Goal: Task Accomplishment & Management: Complete application form

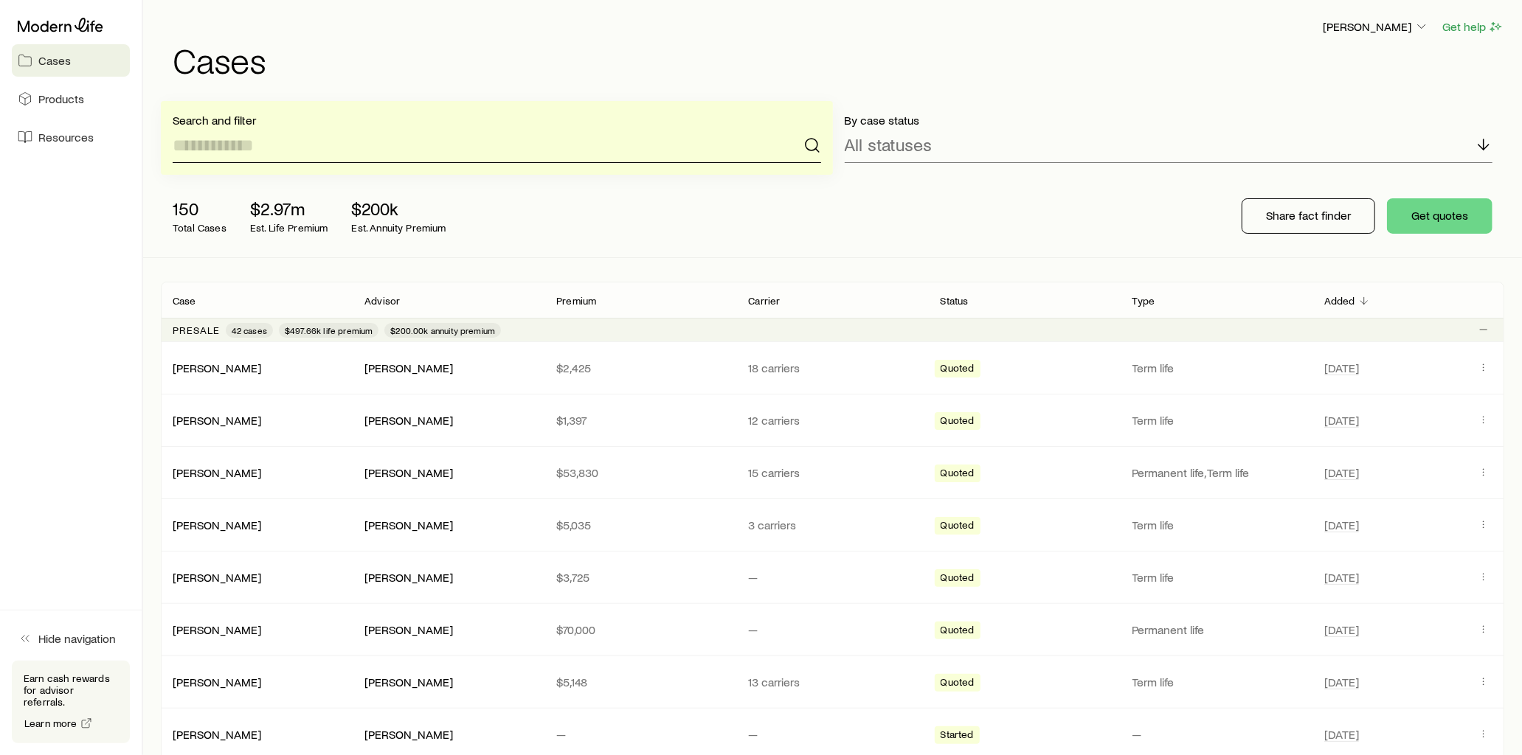
click at [283, 143] on input at bounding box center [497, 145] width 648 height 35
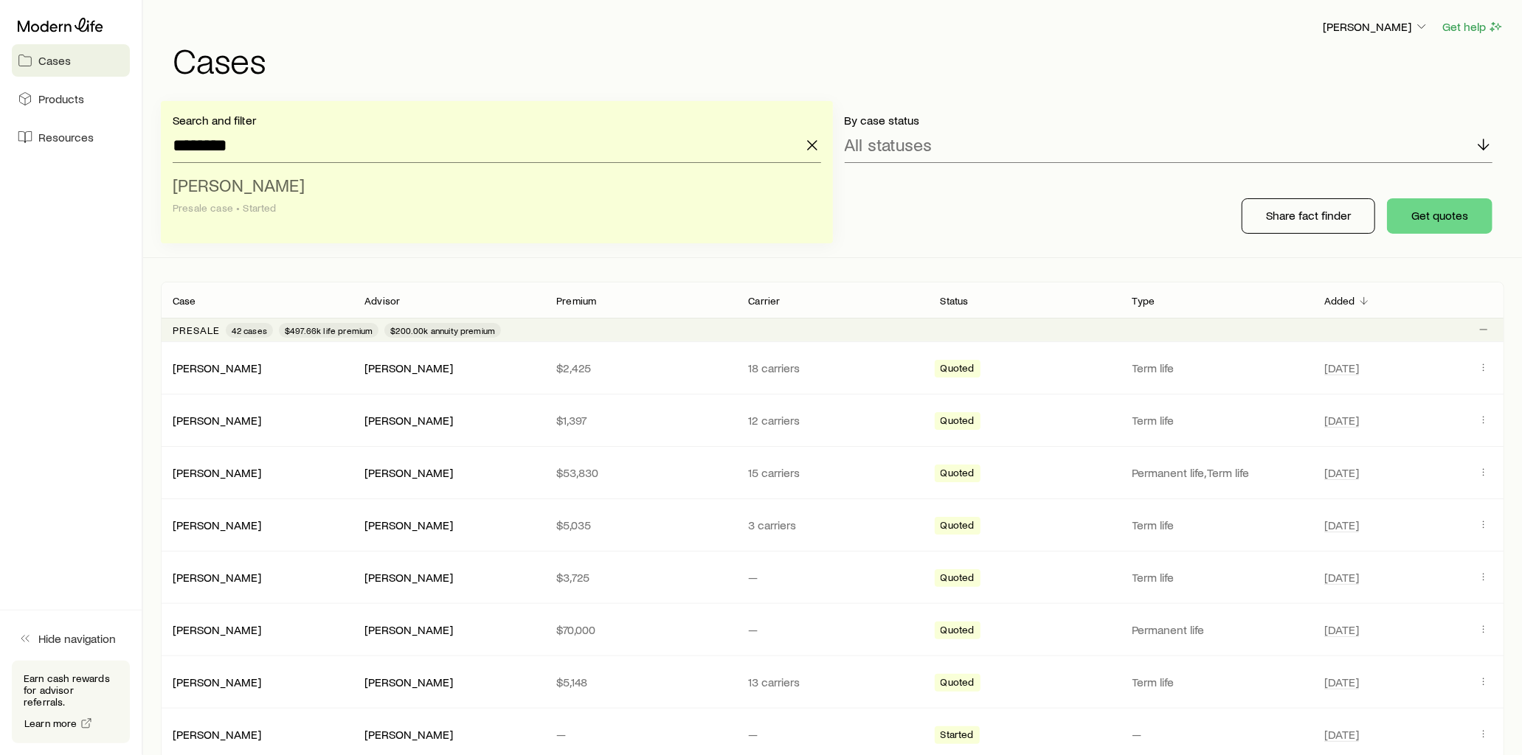
click at [291, 181] on li "[PERSON_NAME] case • Started" at bounding box center [493, 197] width 640 height 57
type input "**********"
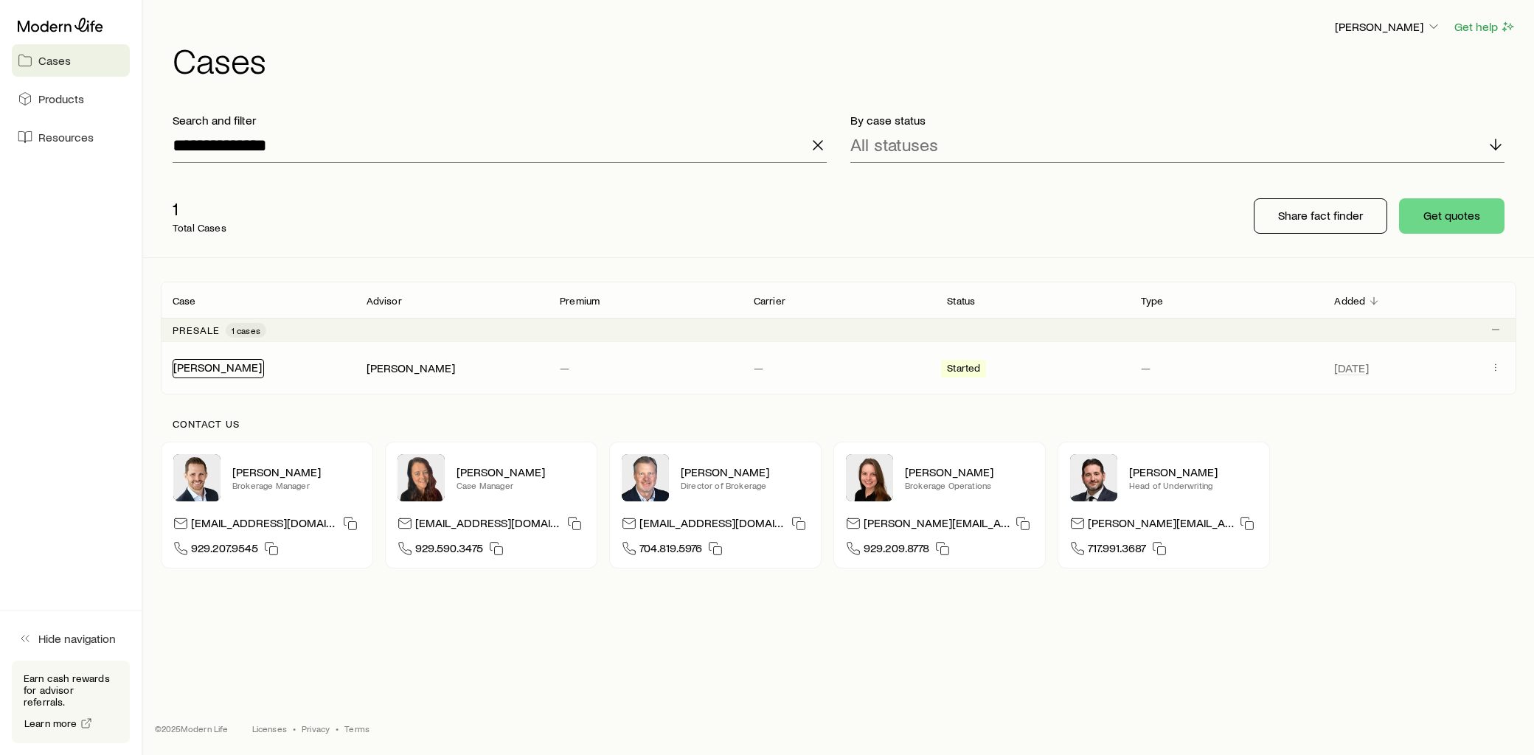
click at [225, 373] on link "[PERSON_NAME]" at bounding box center [217, 367] width 89 height 14
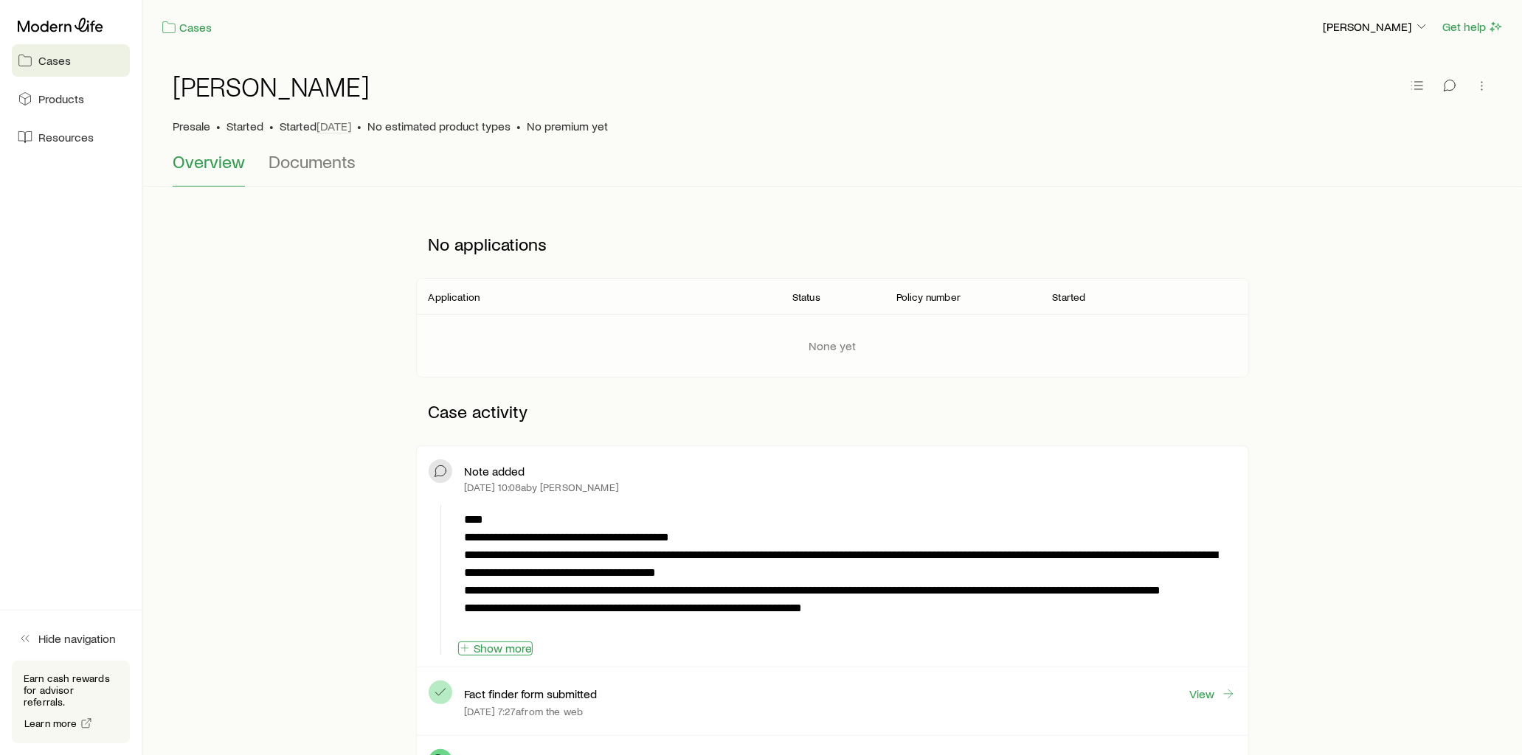
click at [506, 652] on button "Show more" at bounding box center [495, 649] width 75 height 14
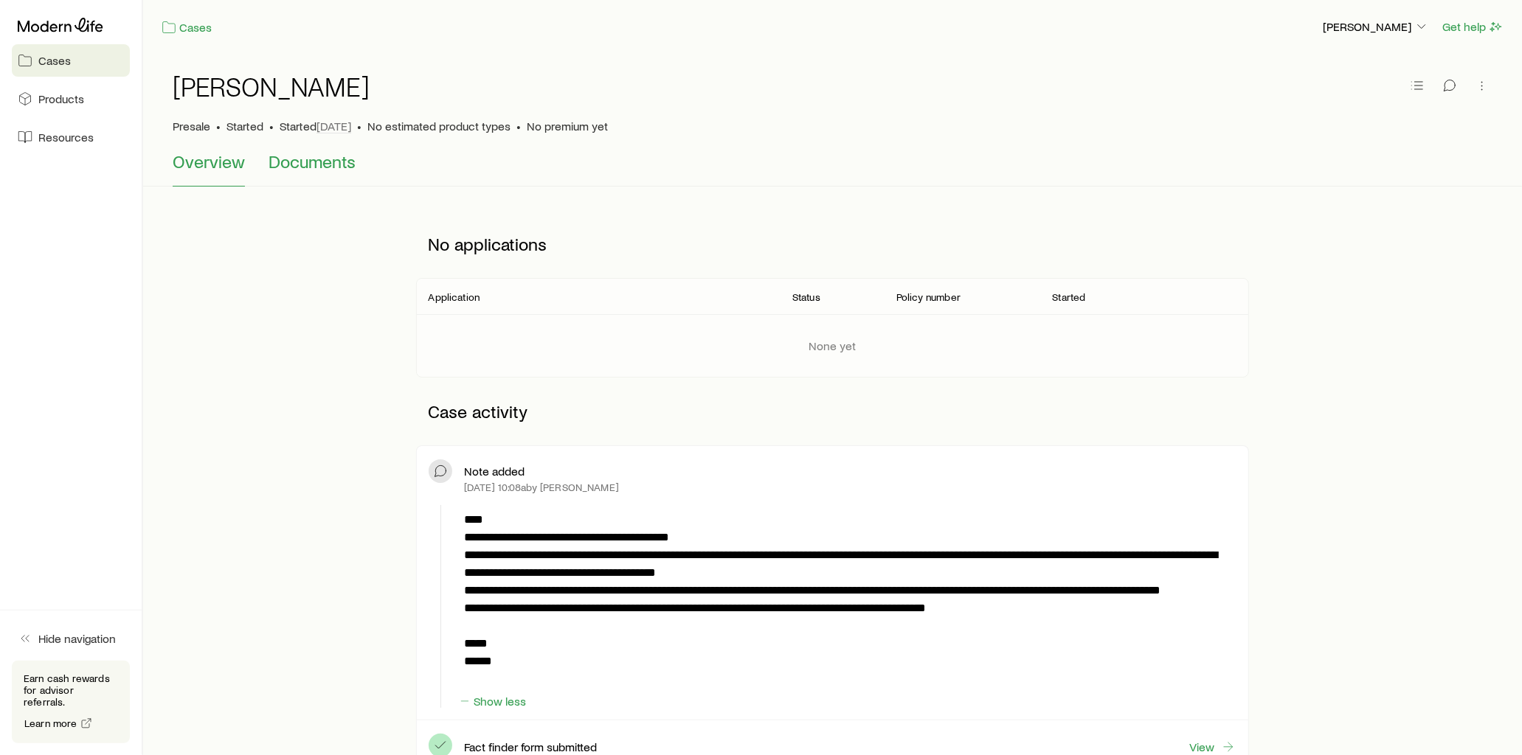
click at [318, 167] on span "Documents" at bounding box center [312, 161] width 87 height 21
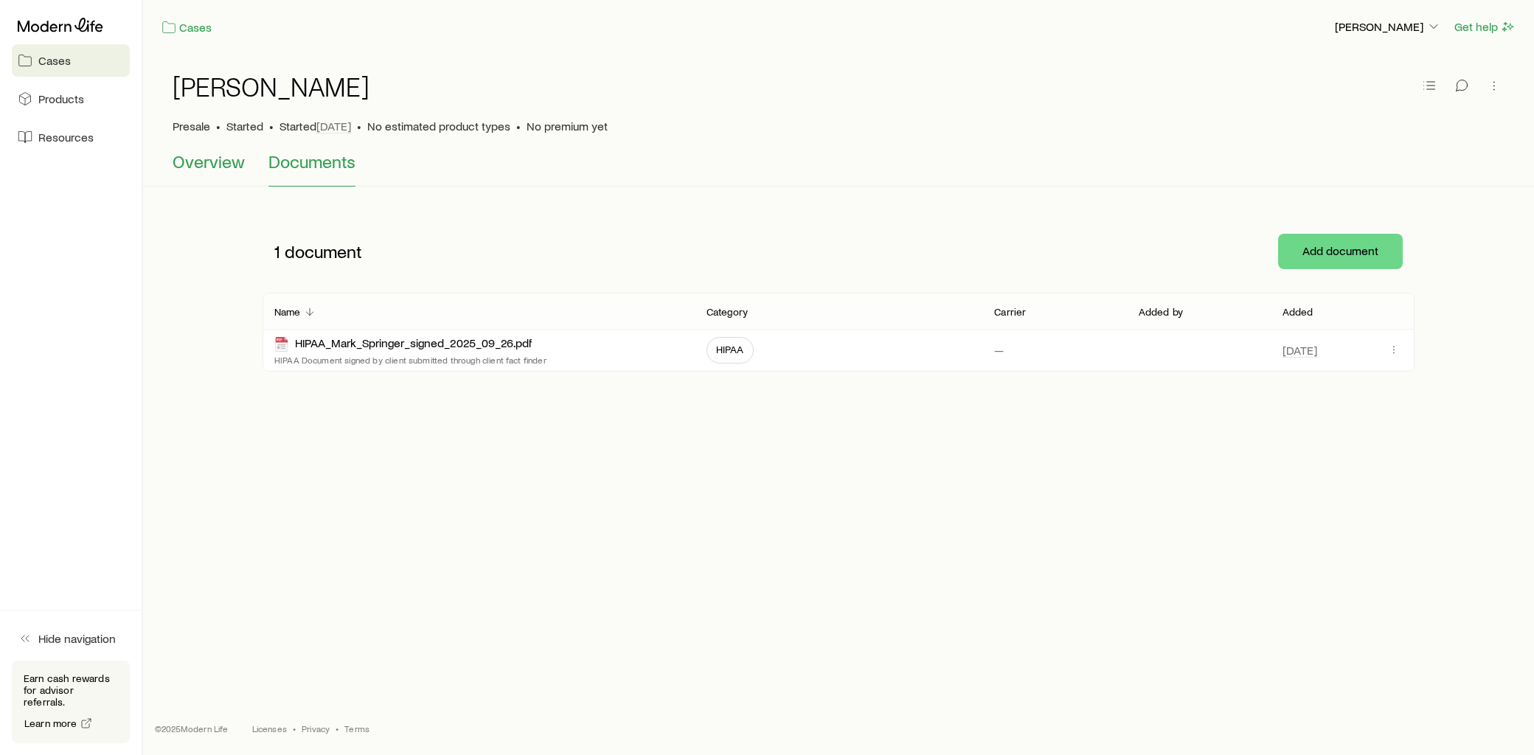
click at [203, 166] on span "Overview" at bounding box center [209, 161] width 72 height 21
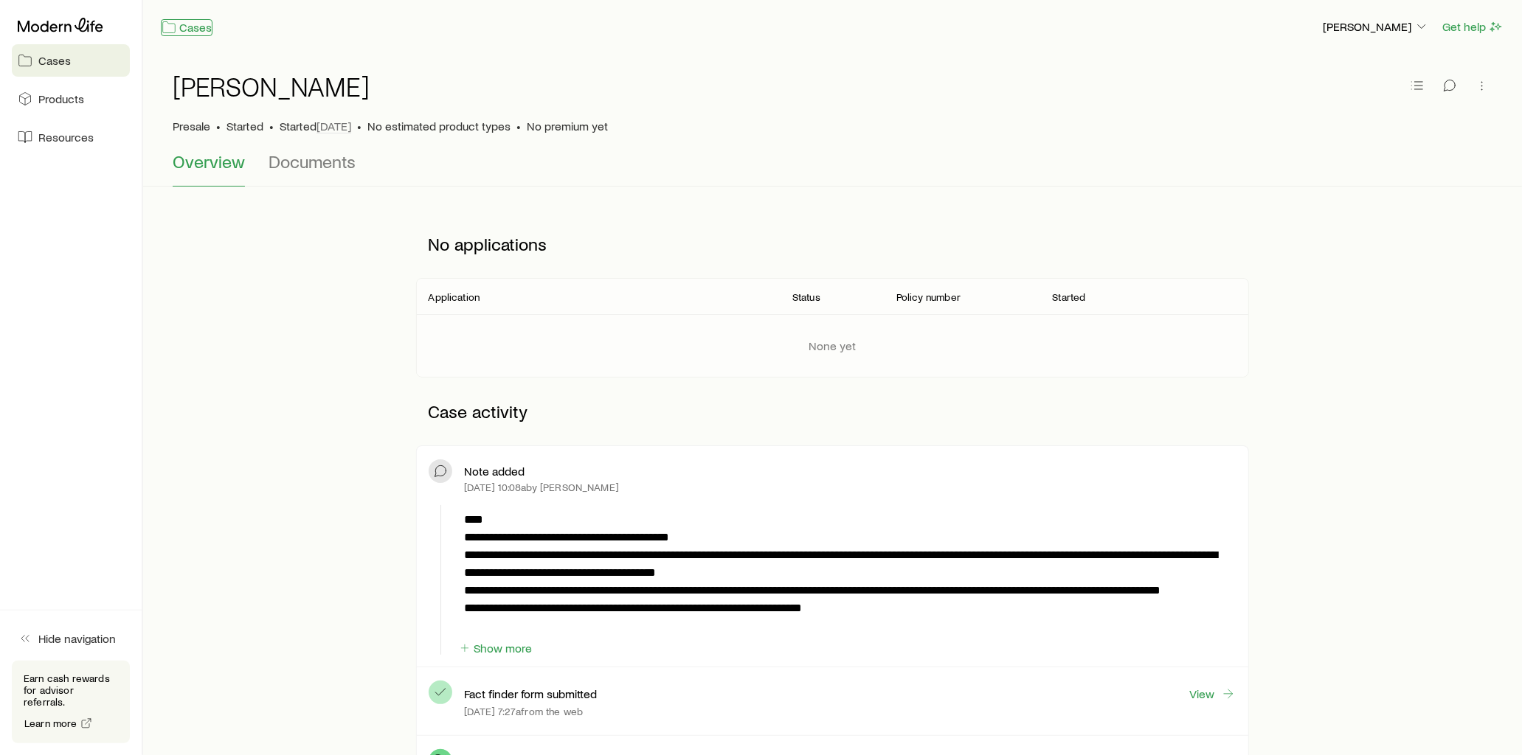
click at [181, 32] on link "Cases" at bounding box center [187, 27] width 52 height 17
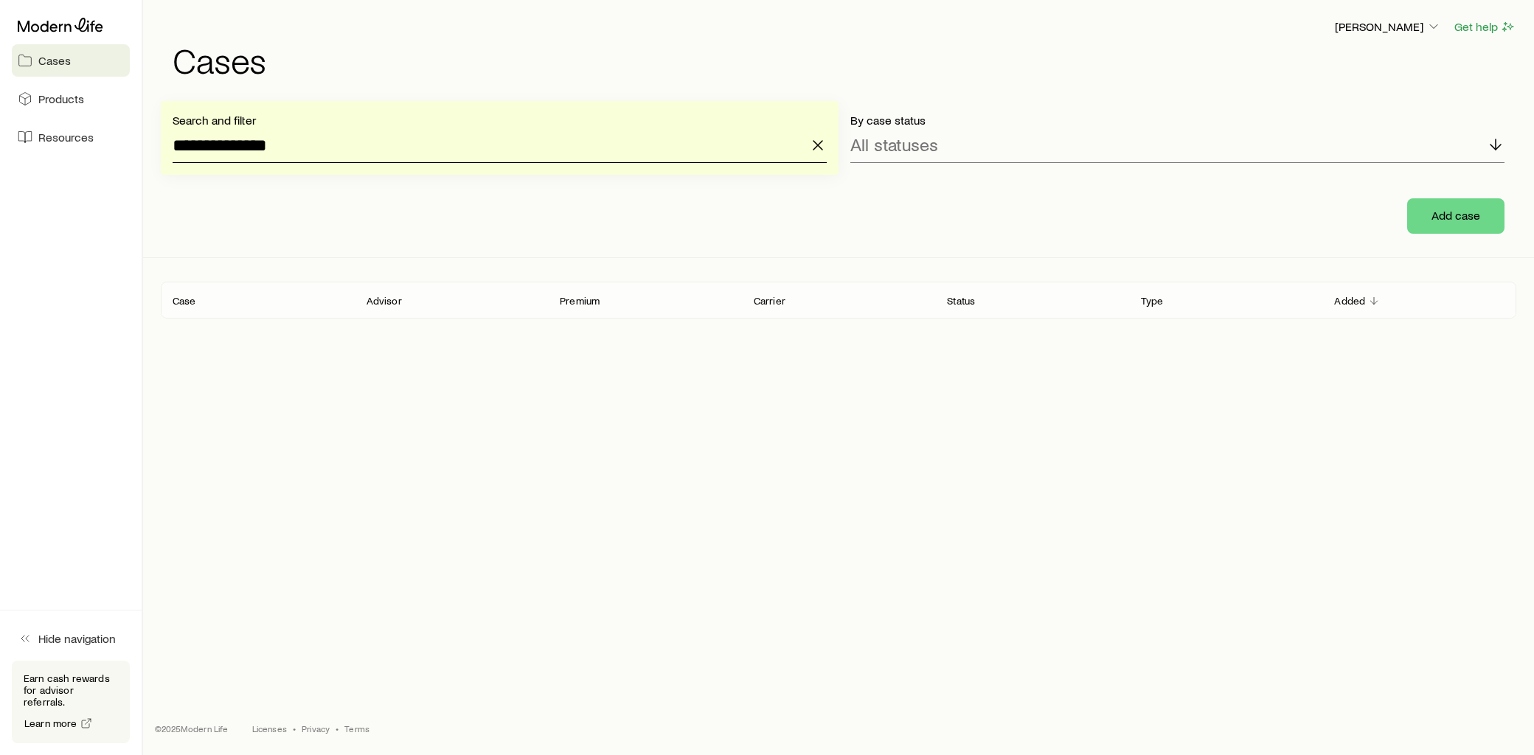
drag, startPoint x: 293, startPoint y: 140, endPoint x: 100, endPoint y: 159, distance: 194.2
click at [100, 159] on div "**********" at bounding box center [767, 377] width 1534 height 755
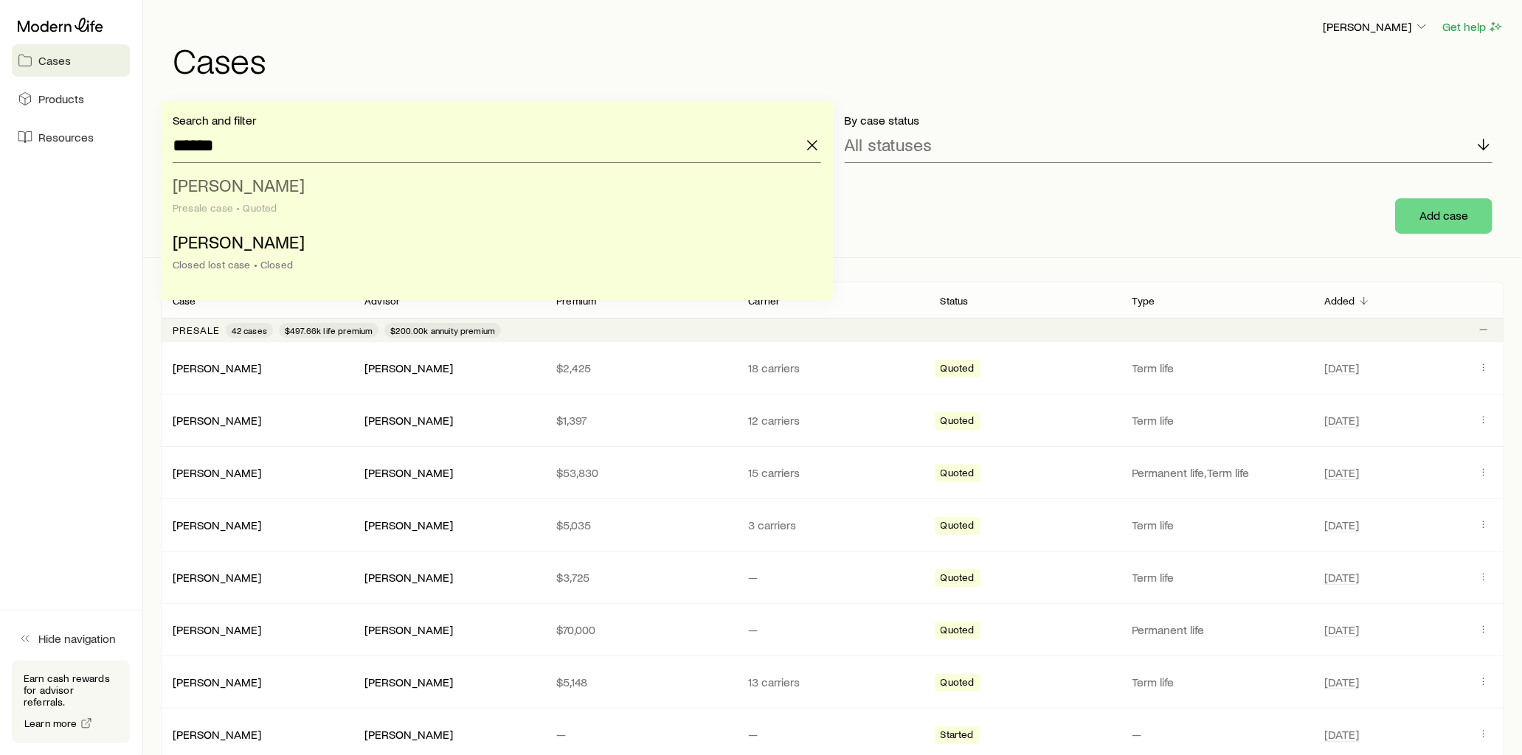
click at [255, 192] on span "[PERSON_NAME]" at bounding box center [239, 184] width 132 height 21
type input "**********"
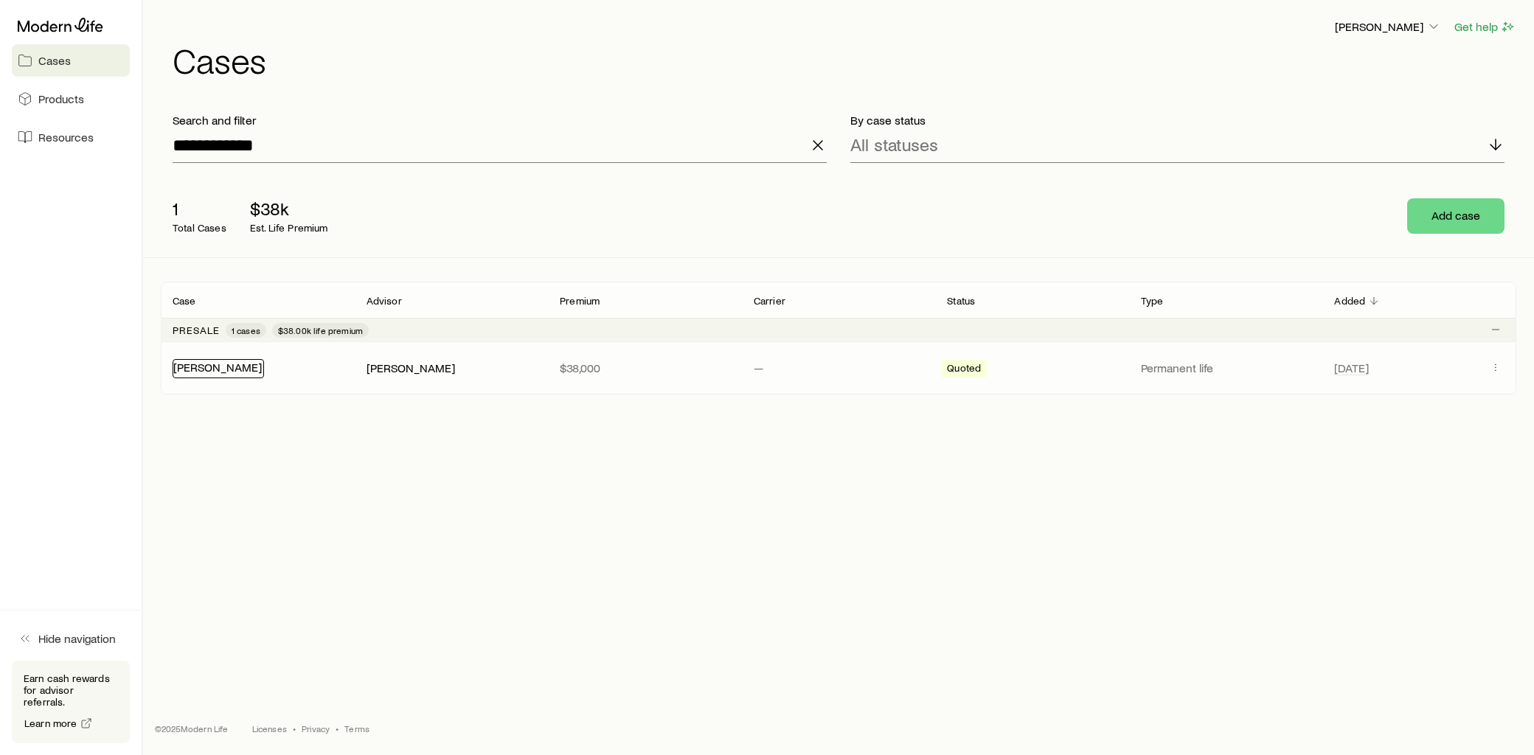
click at [207, 372] on link "[PERSON_NAME]" at bounding box center [217, 367] width 89 height 14
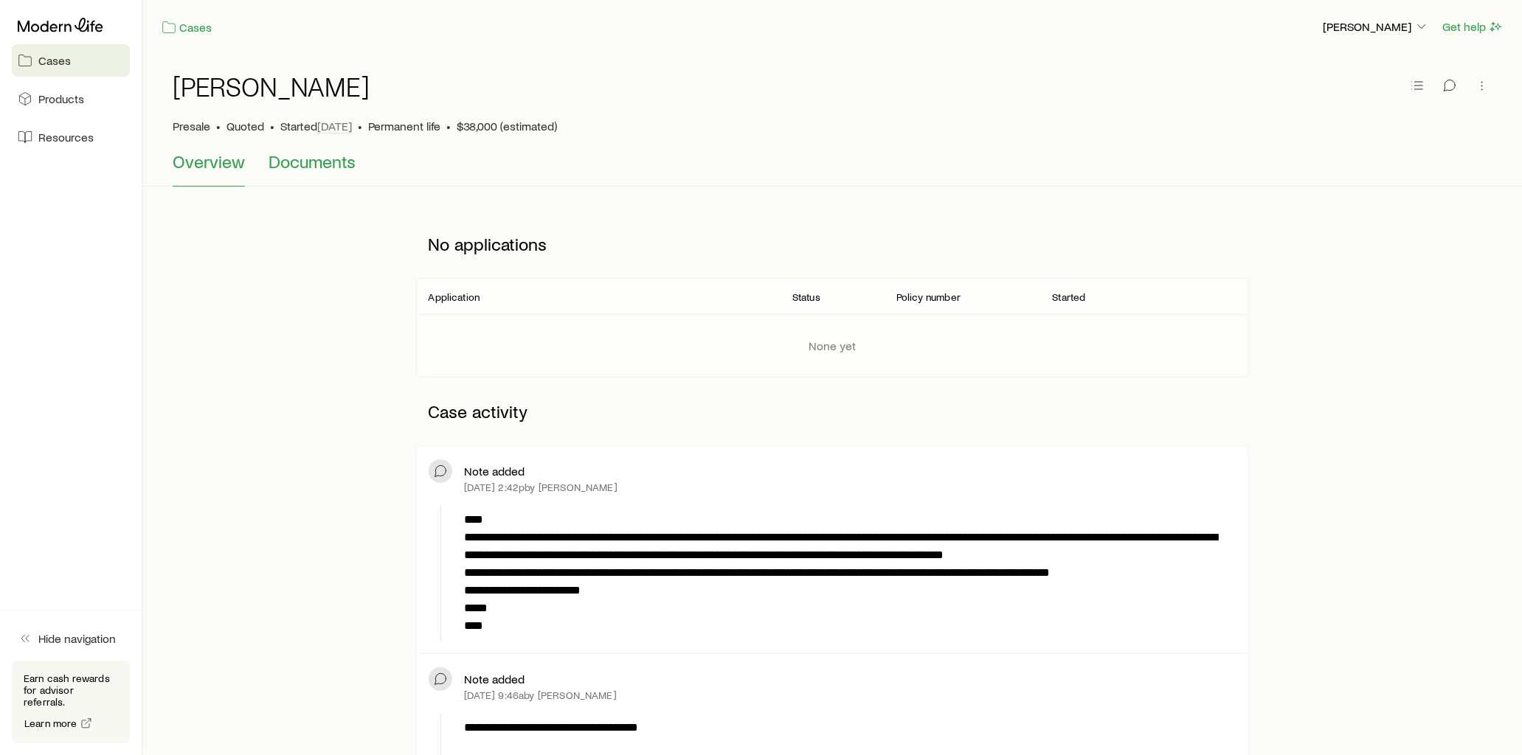
click at [333, 159] on span "Documents" at bounding box center [312, 161] width 87 height 21
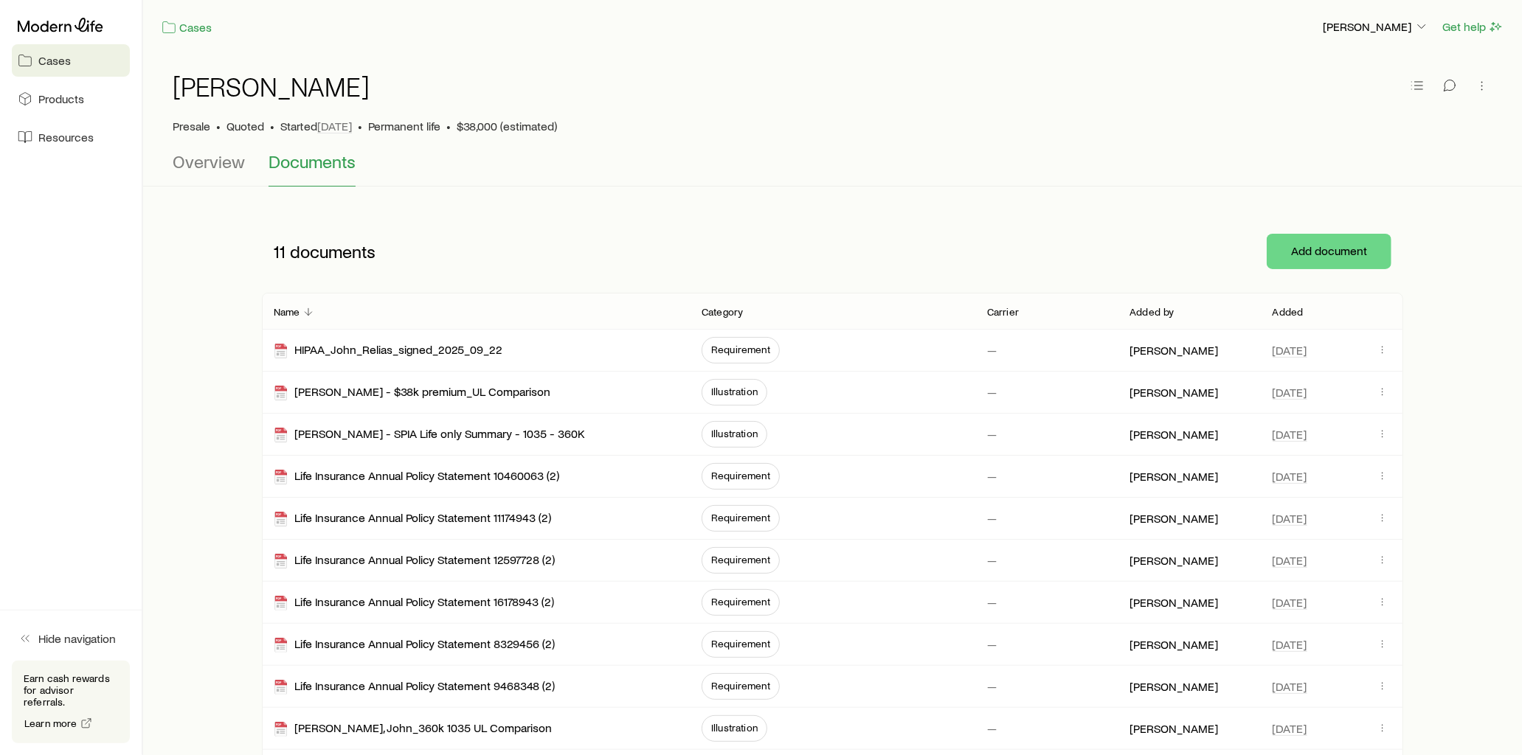
scroll to position [82, 0]
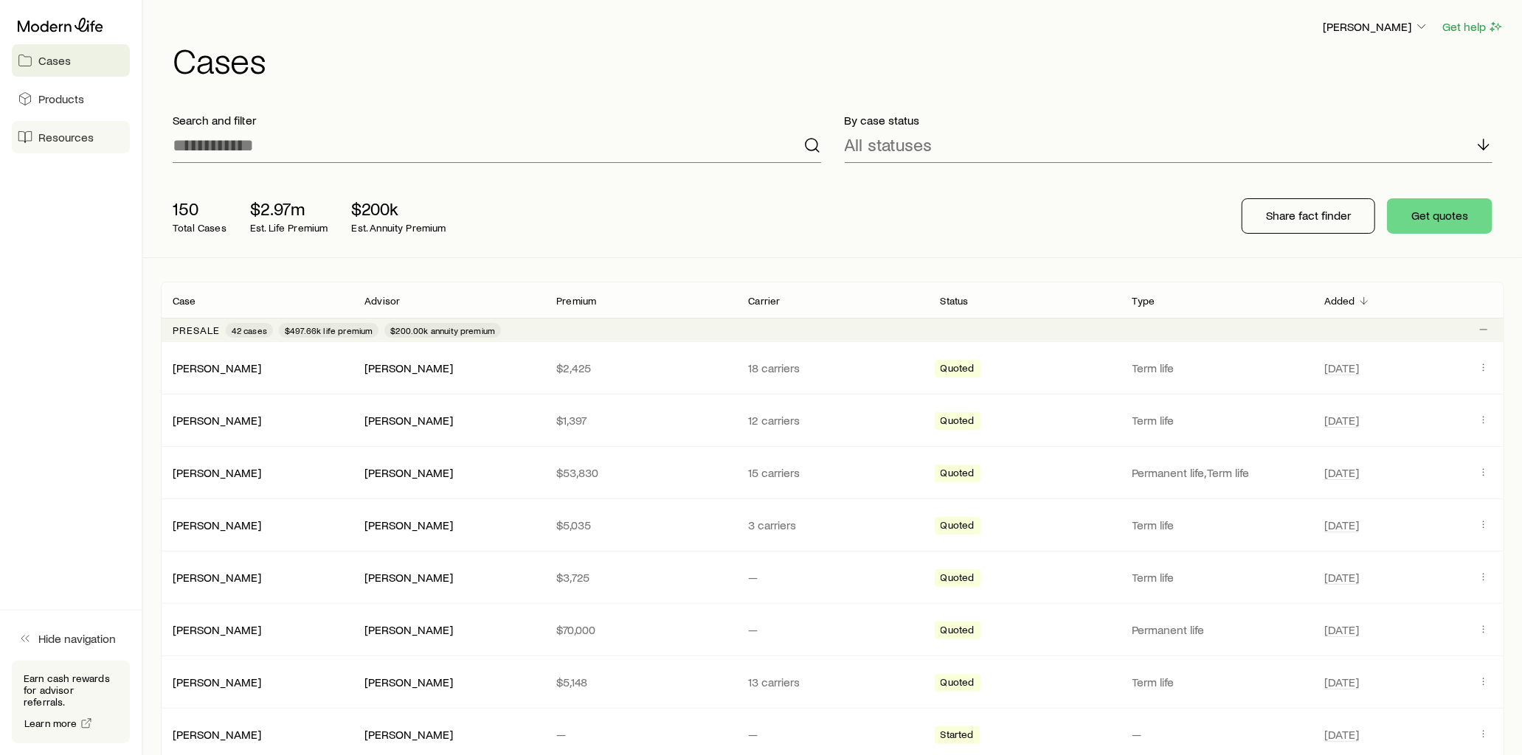
click at [93, 140] on link "Resources" at bounding box center [71, 137] width 118 height 32
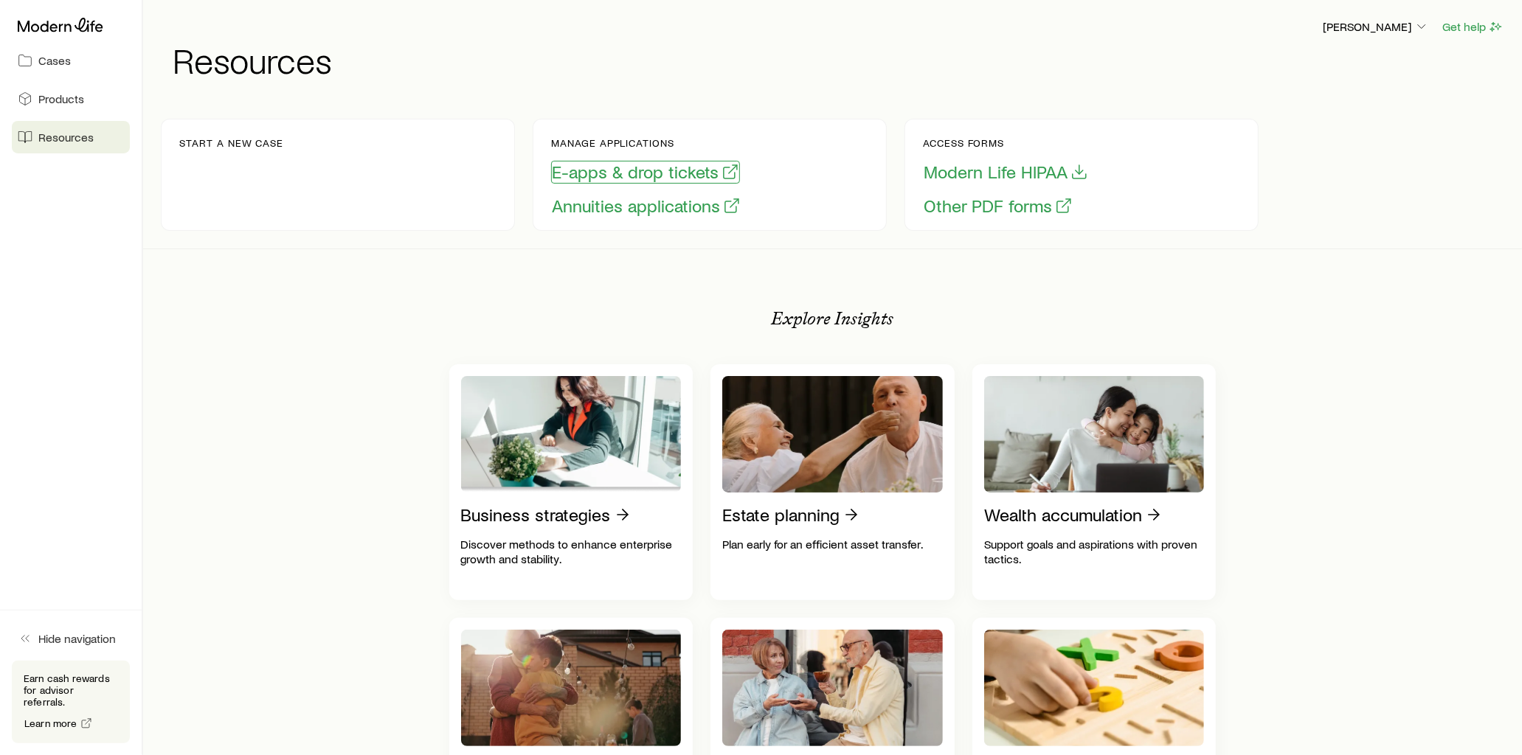
click at [587, 173] on button "E-apps & drop tickets" at bounding box center [645, 172] width 189 height 23
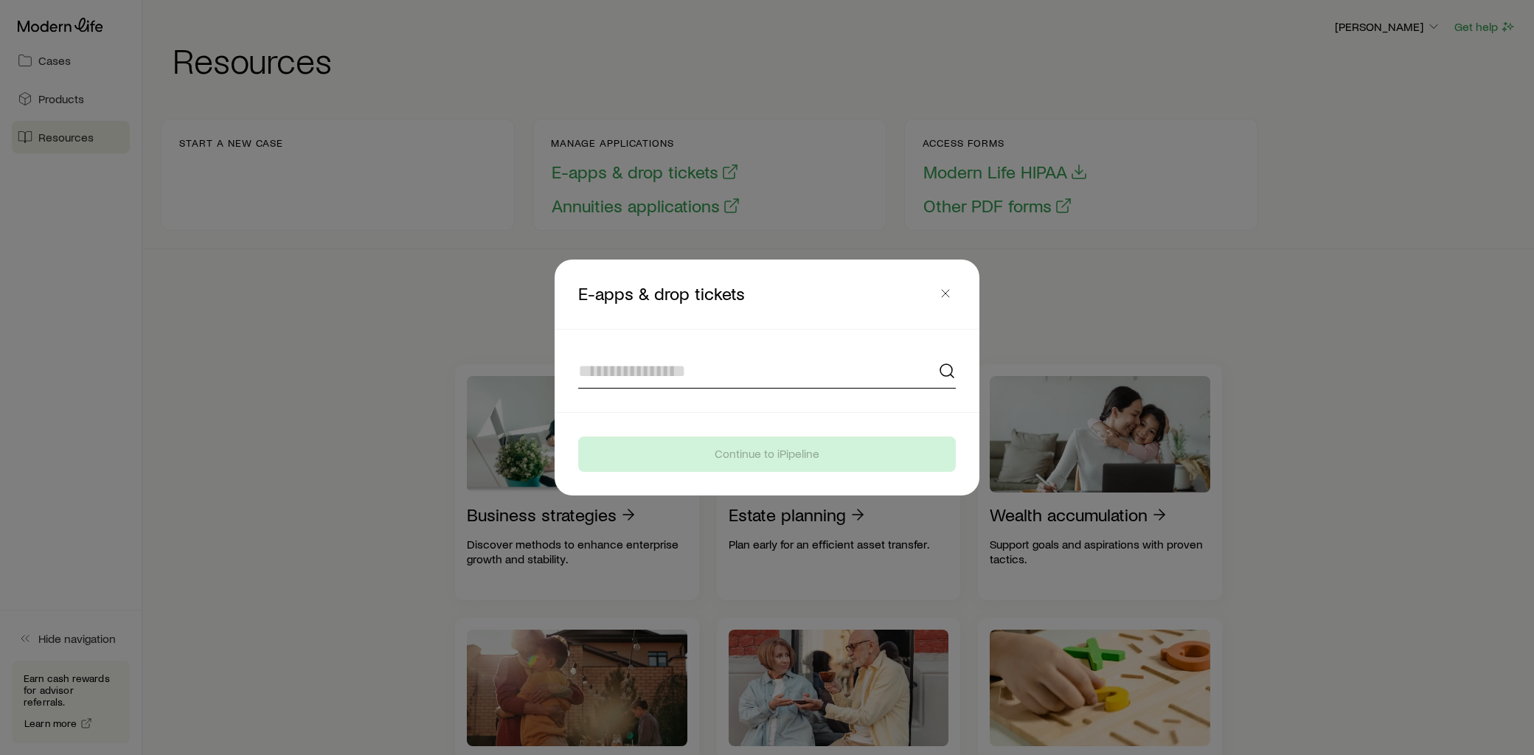
click at [676, 384] on input at bounding box center [767, 370] width 378 height 35
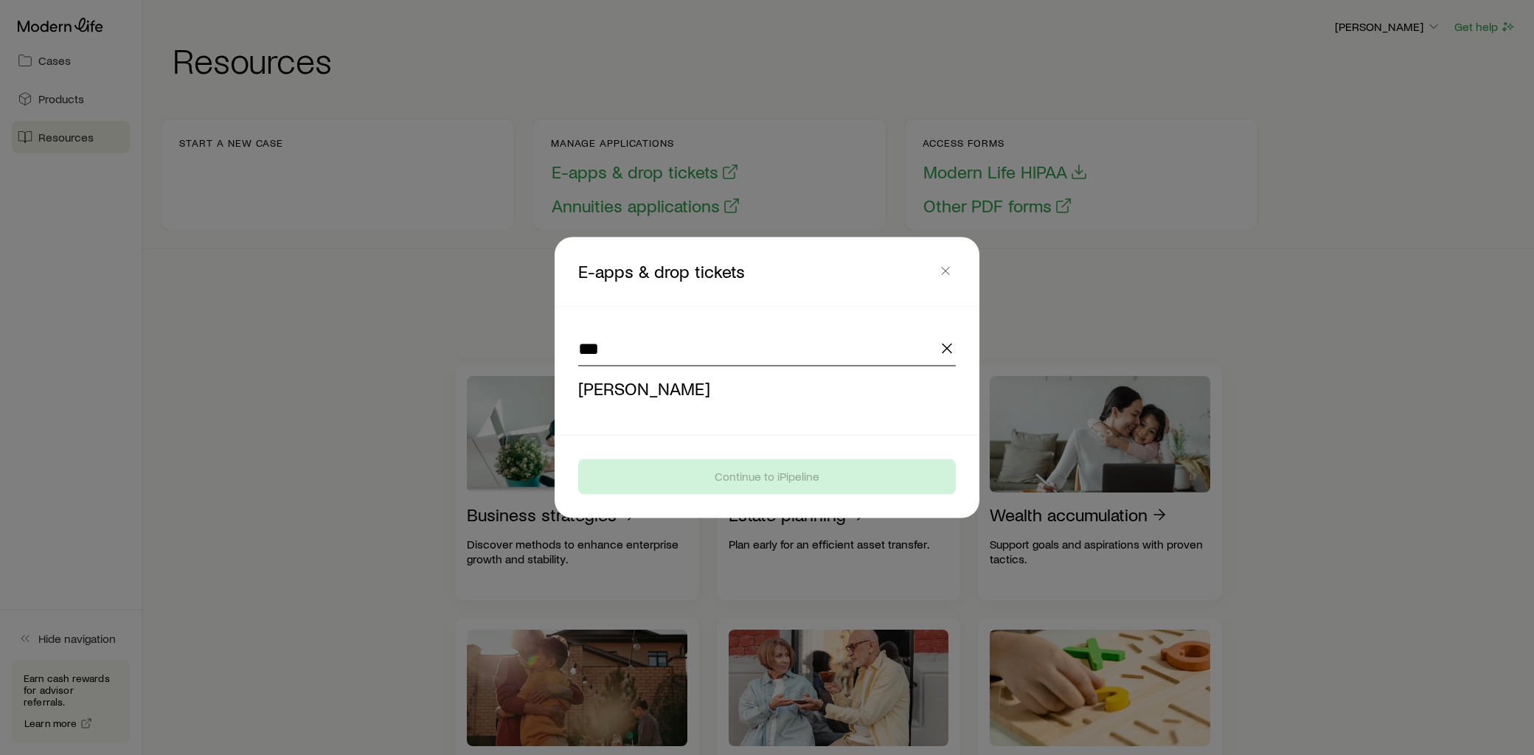
click at [676, 384] on span "[PERSON_NAME]" at bounding box center [644, 388] width 132 height 21
type input "**********"
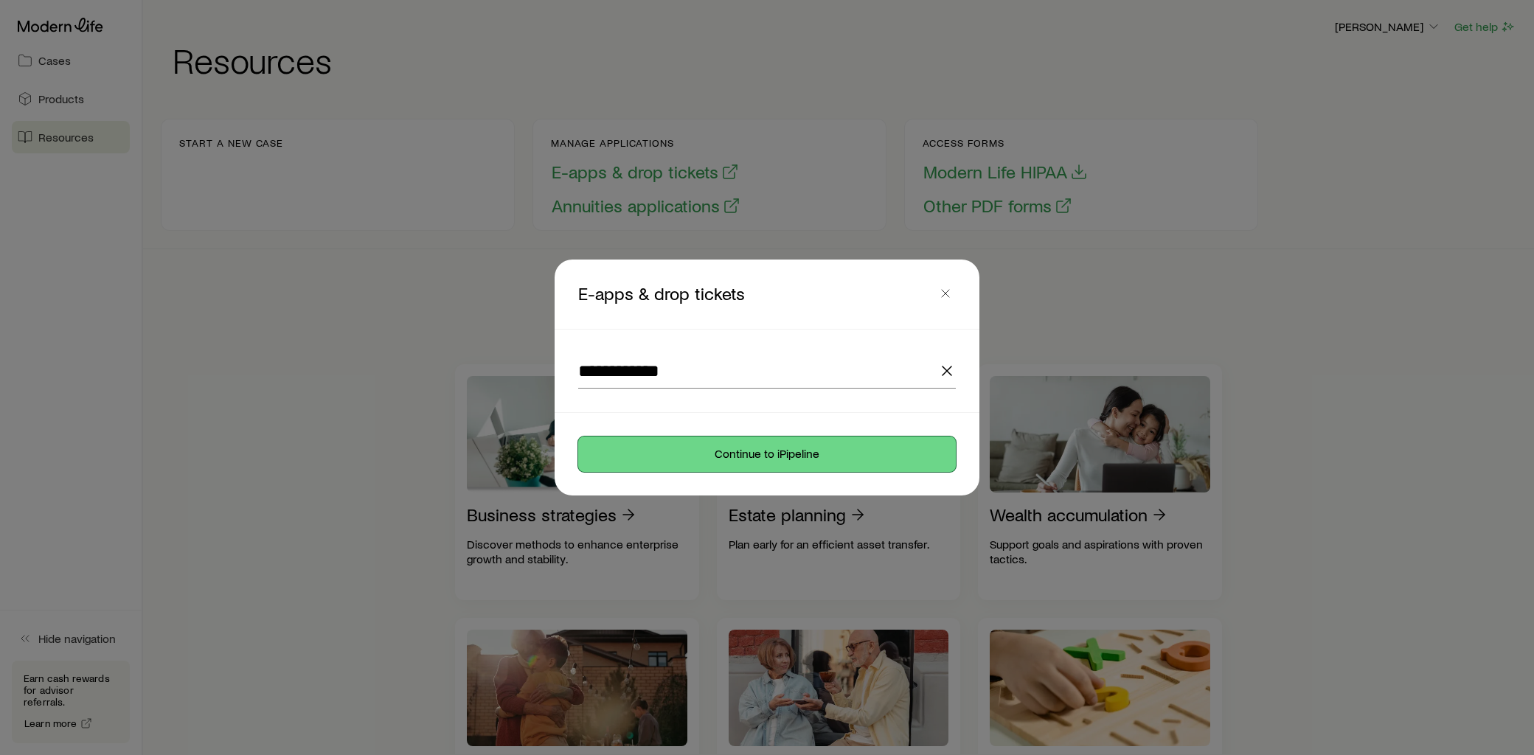
click at [753, 444] on button "Continue to iPipeline" at bounding box center [767, 454] width 378 height 35
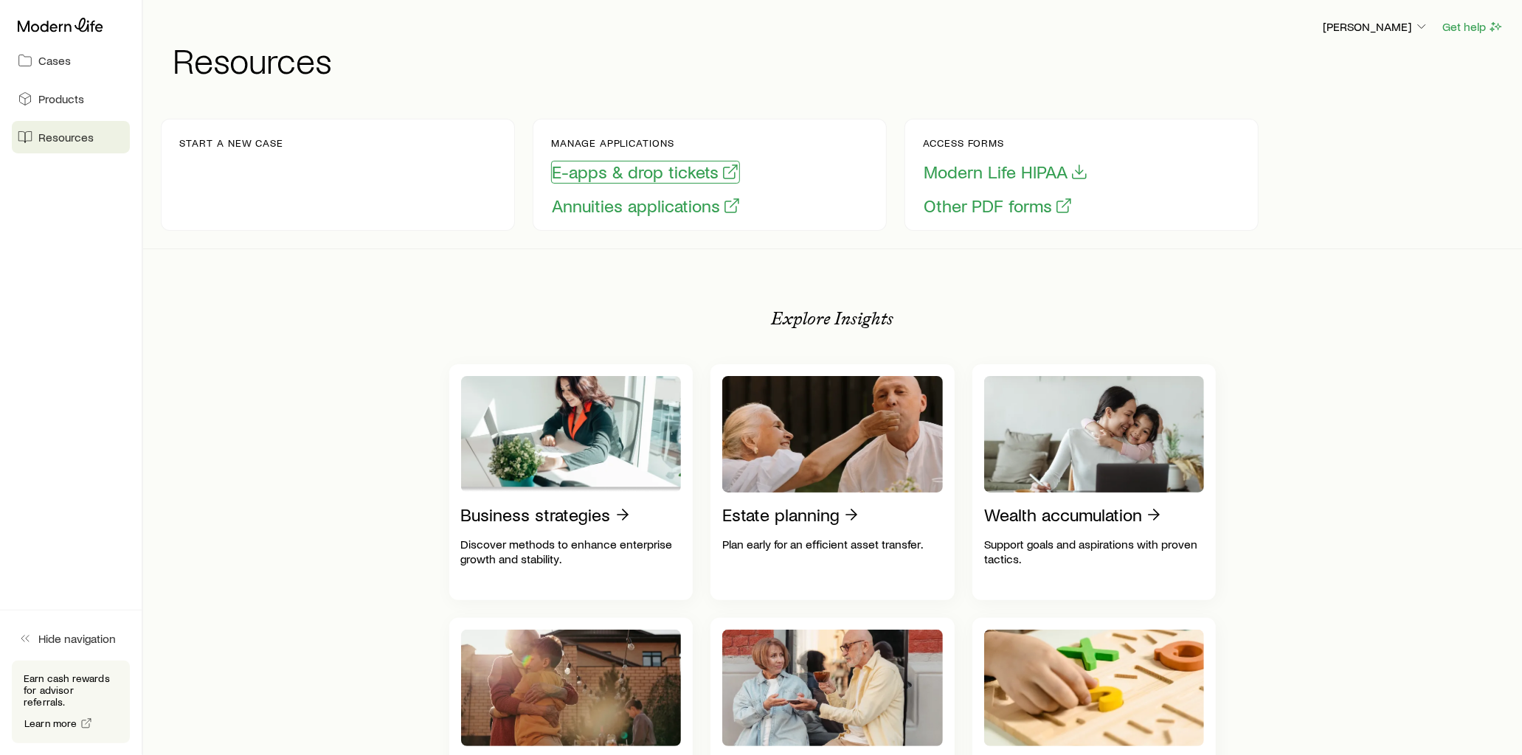
click at [637, 168] on button "E-apps & drop tickets" at bounding box center [645, 172] width 189 height 23
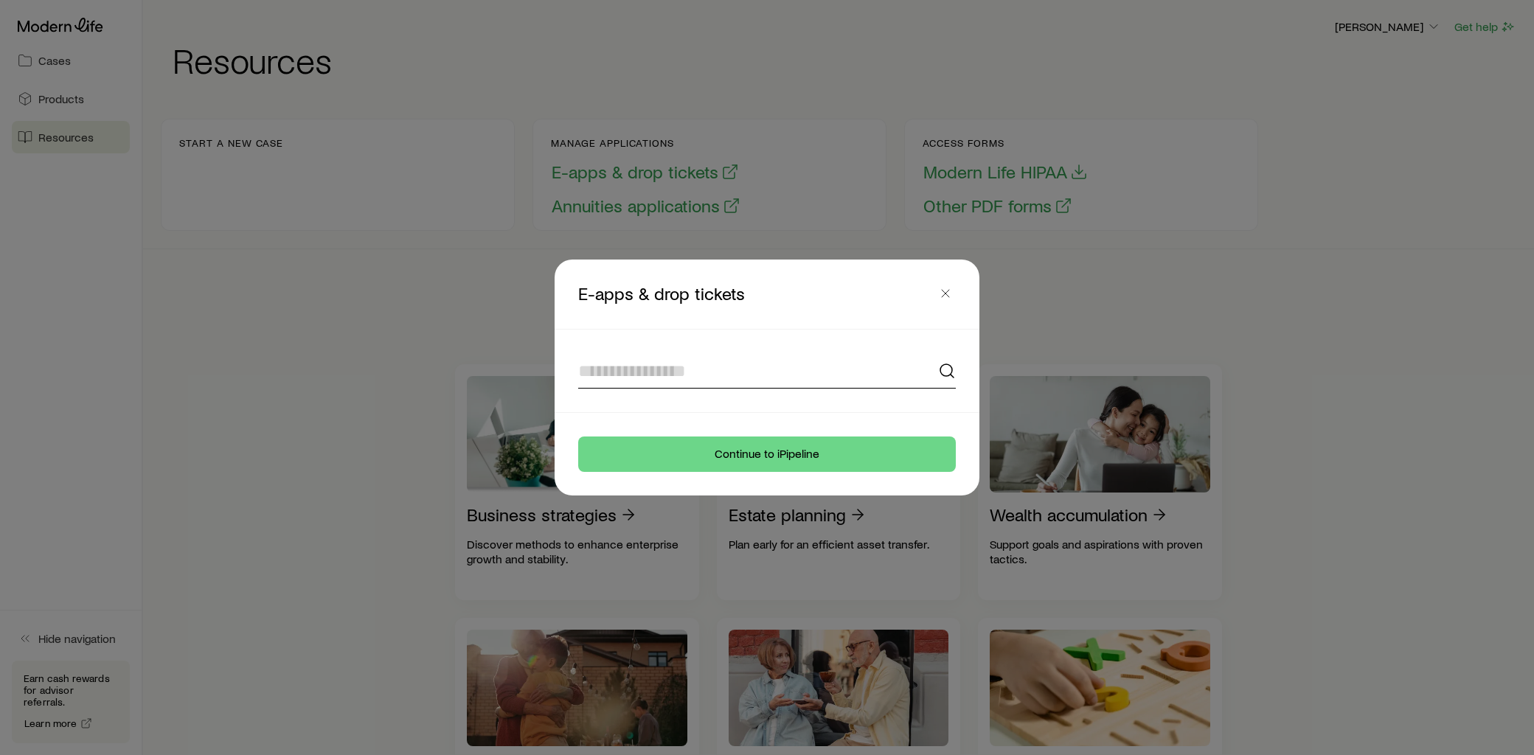
click at [712, 376] on input at bounding box center [767, 370] width 378 height 35
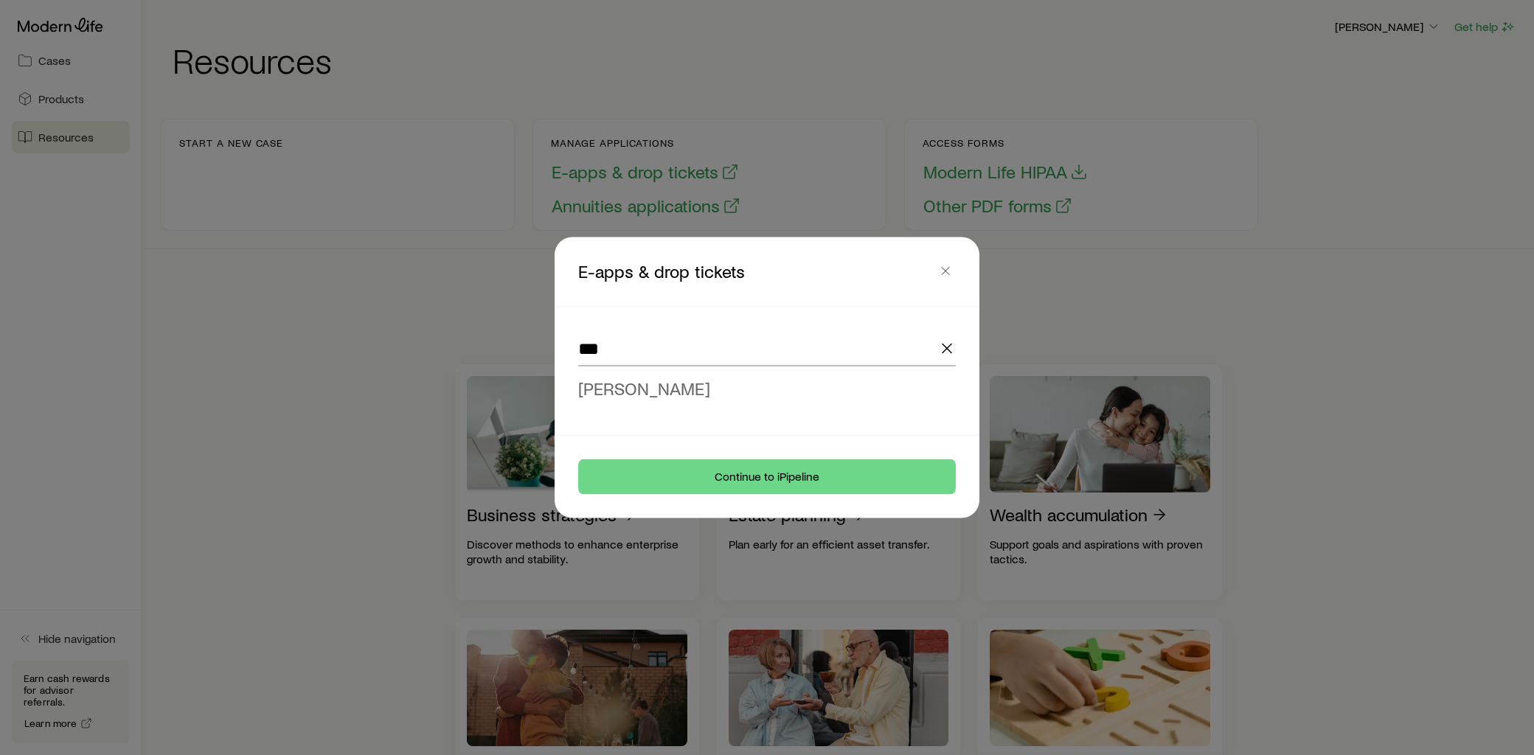
click at [653, 389] on span "[PERSON_NAME]" at bounding box center [644, 388] width 132 height 21
type input "**********"
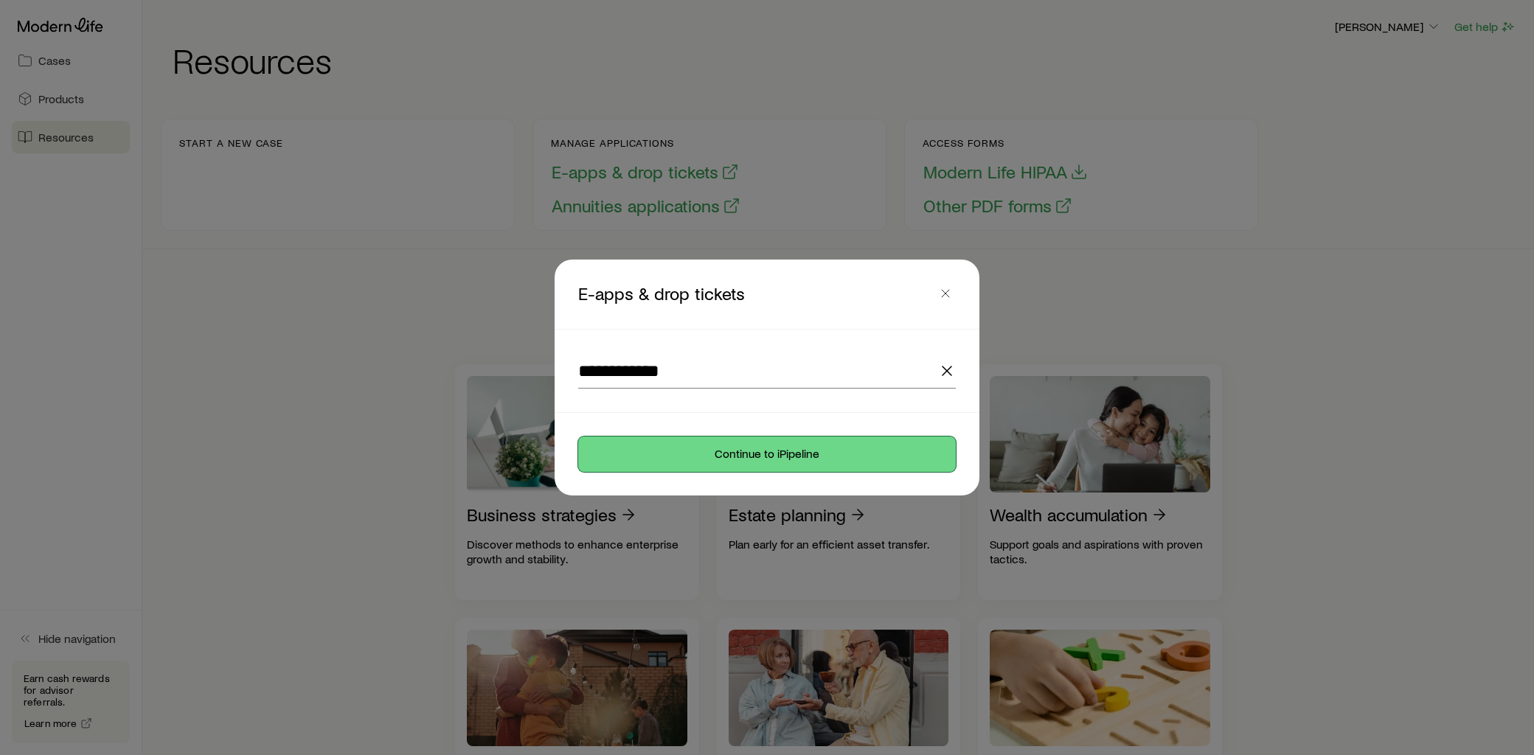
click at [762, 458] on button "Continue to iPipeline" at bounding box center [767, 454] width 378 height 35
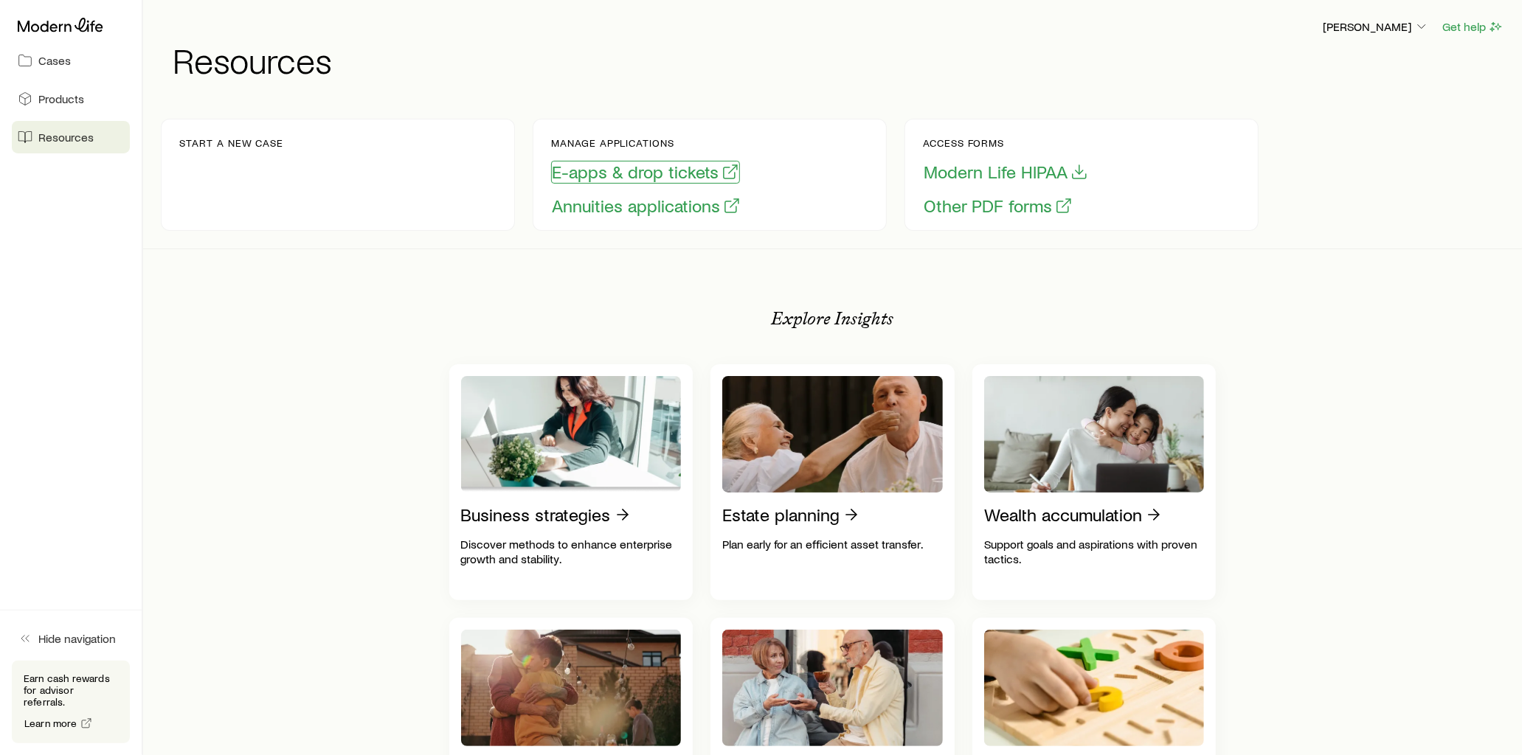
click at [650, 173] on button "E-apps & drop tickets" at bounding box center [645, 172] width 189 height 23
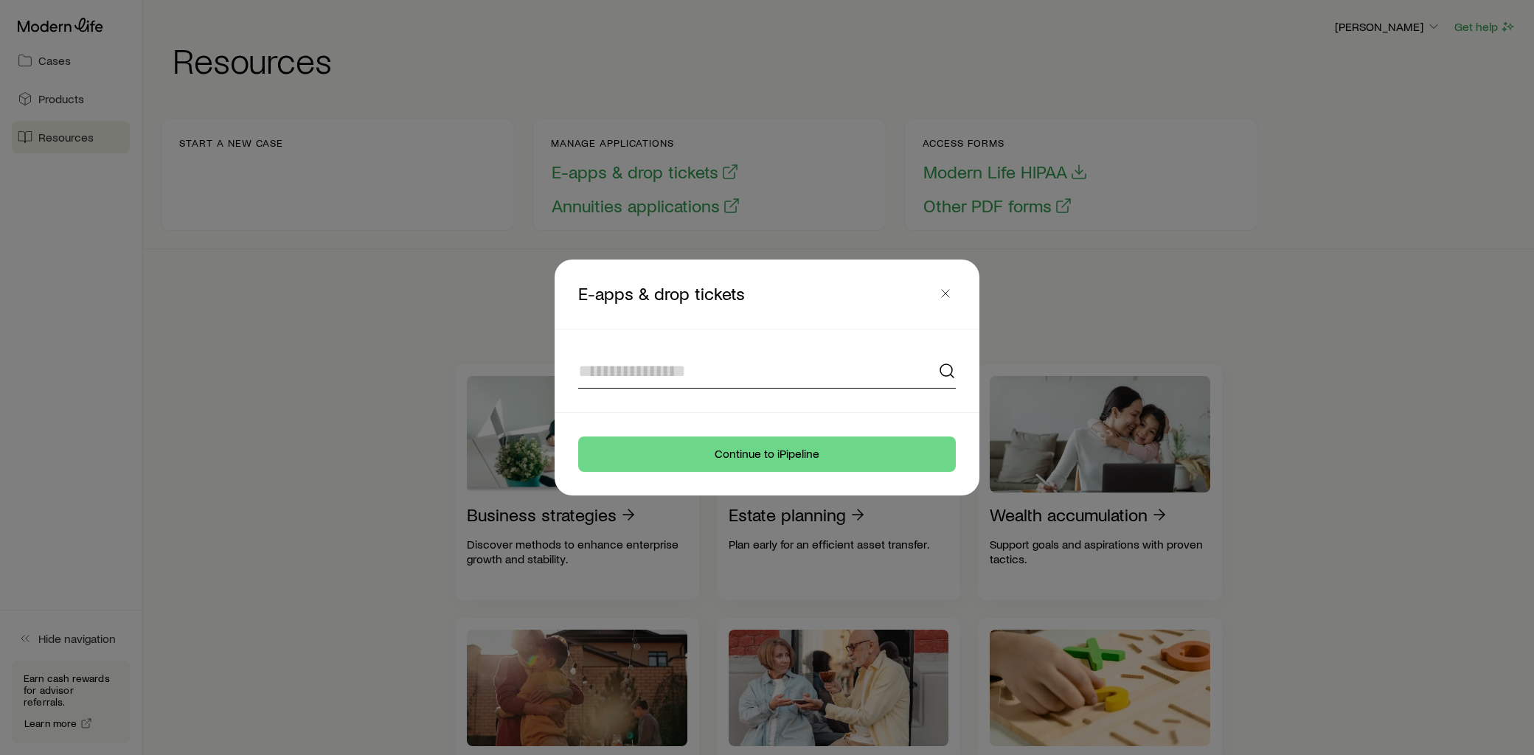
click at [634, 364] on input at bounding box center [767, 370] width 378 height 35
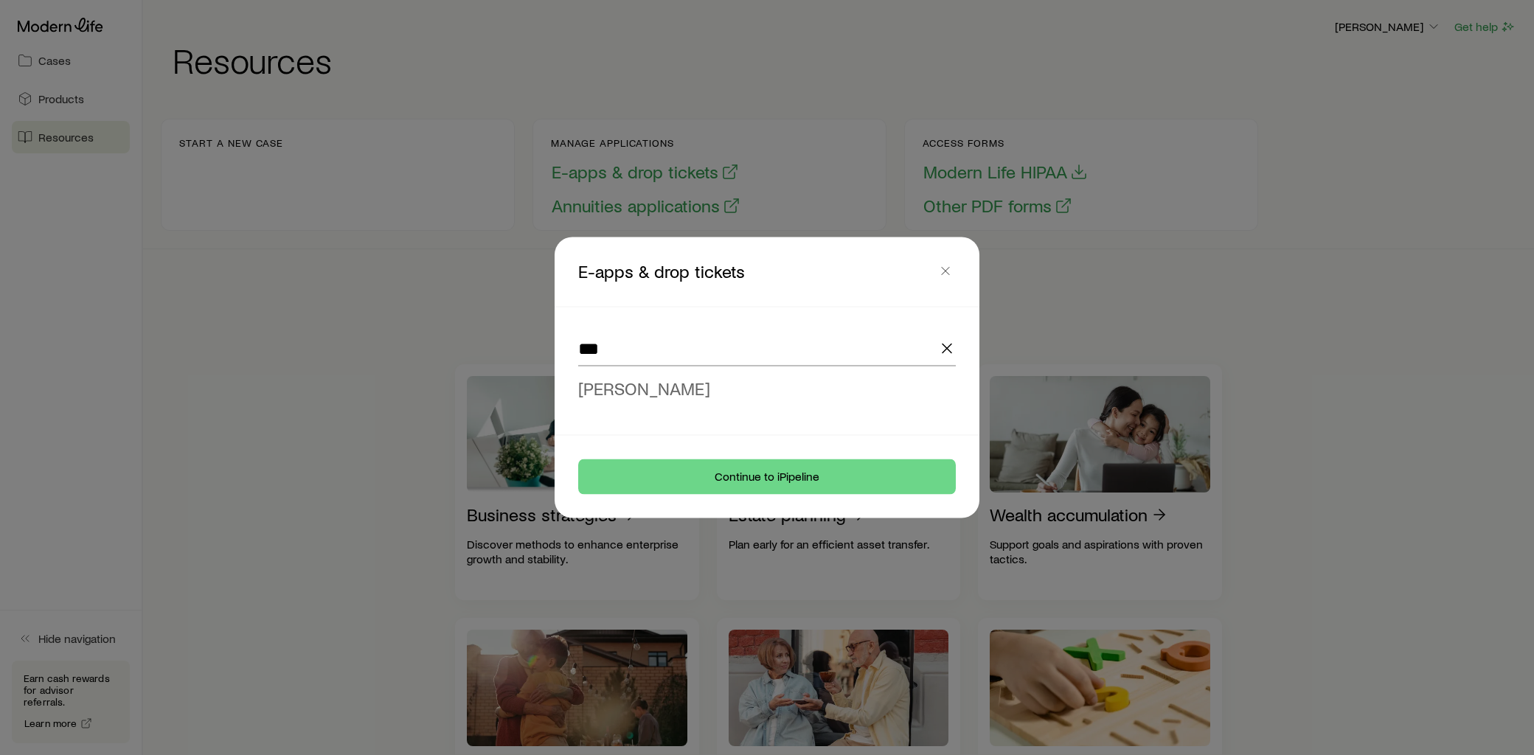
click at [665, 382] on span "[PERSON_NAME]" at bounding box center [644, 388] width 132 height 21
type input "**********"
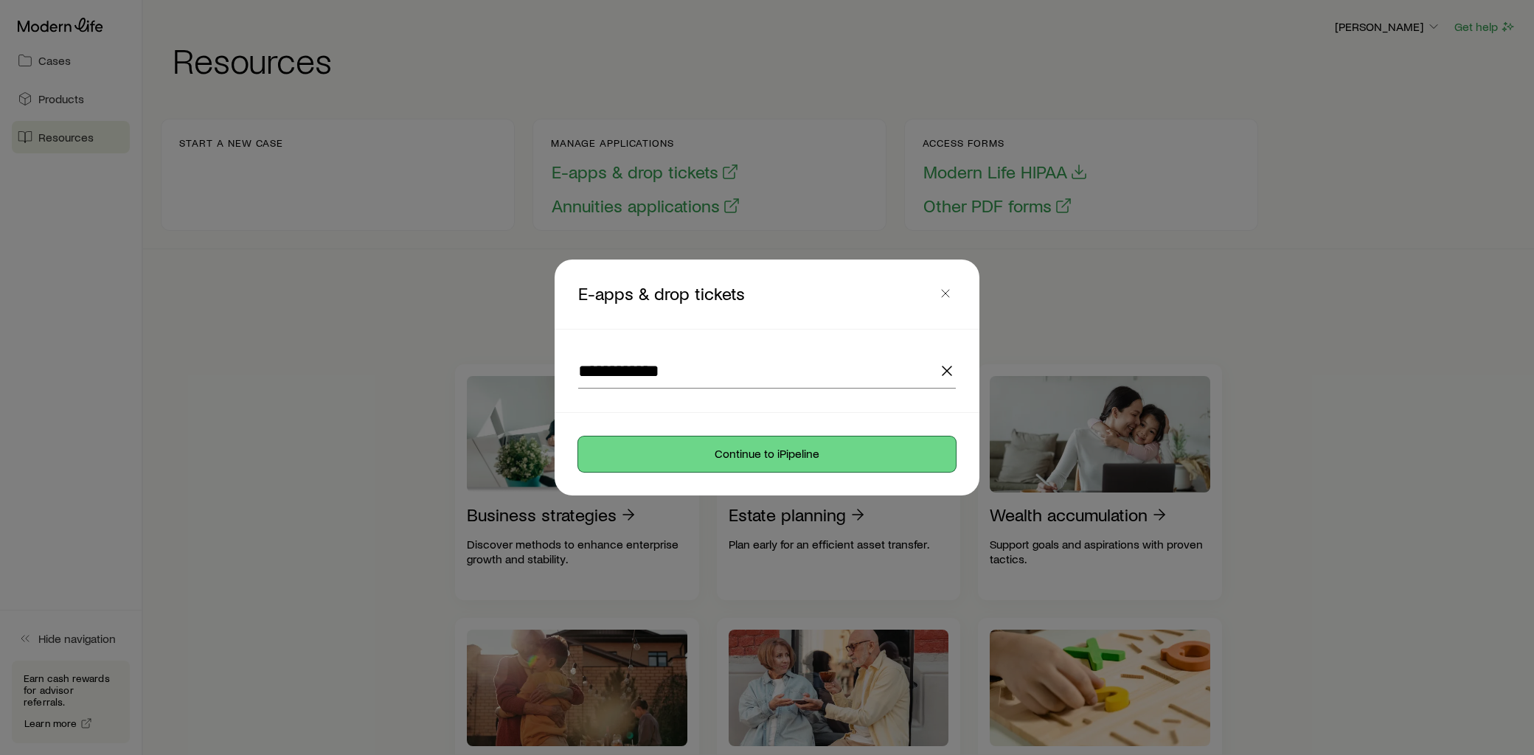
click at [749, 454] on button "Continue to iPipeline" at bounding box center [767, 454] width 378 height 35
